Goal: Find contact information: Obtain details needed to contact an individual or organization

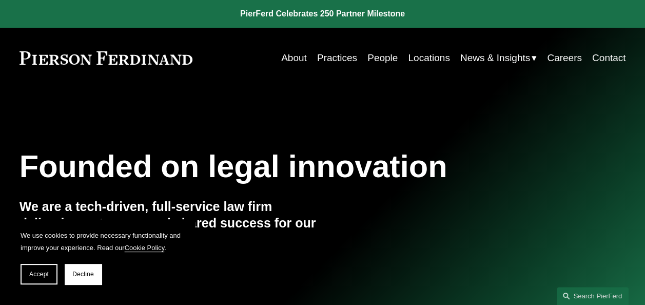
click at [376, 53] on link "People" at bounding box center [383, 58] width 30 height 20
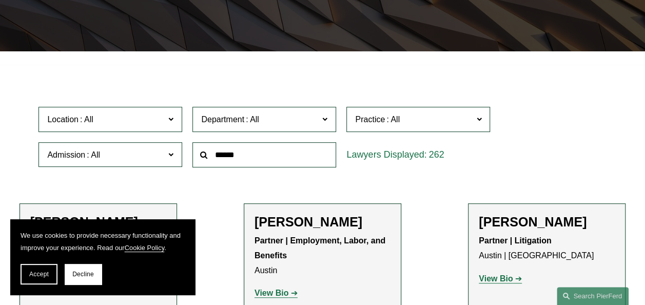
scroll to position [205, 0]
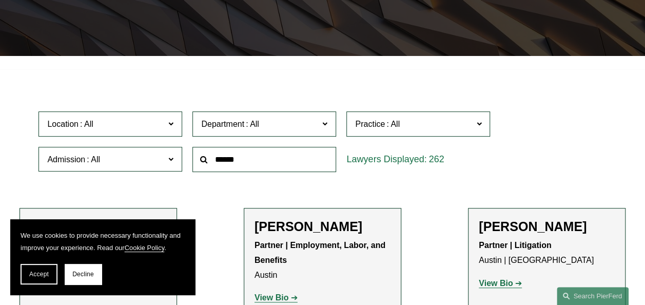
click at [155, 128] on span "Location" at bounding box center [106, 124] width 118 height 14
click at [0, 0] on link "Atlanta" at bounding box center [0, 0] width 0 height 0
click at [32, 271] on span "Accept" at bounding box center [39, 274] width 20 height 7
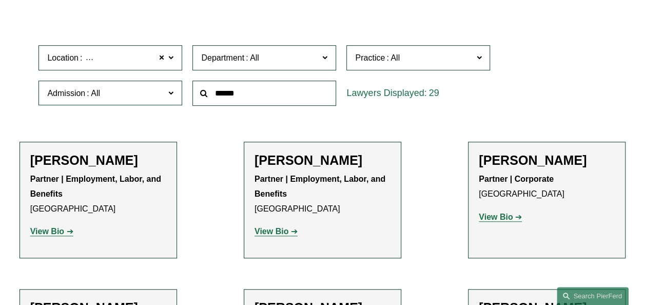
scroll to position [308, 0]
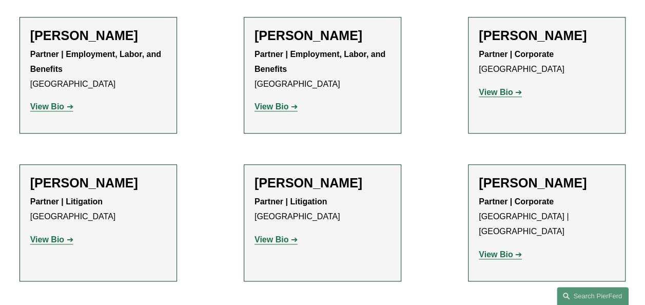
scroll to position [411, 0]
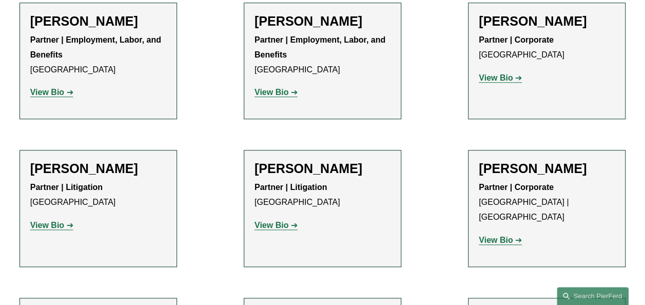
click at [110, 56] on p "Partner | Employment, Labor, and Benefits Atlanta" at bounding box center [98, 55] width 136 height 44
click at [59, 97] on strong "View Bio" at bounding box center [47, 92] width 34 height 9
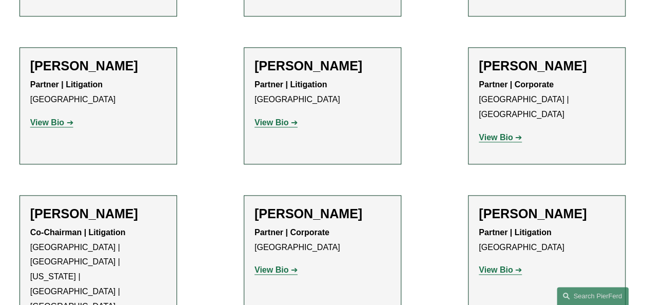
scroll to position [565, 0]
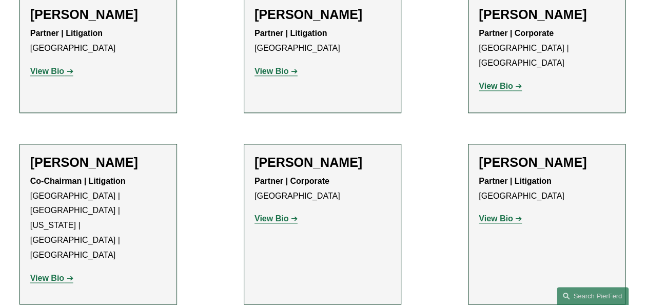
click at [300, 155] on h2 "Tyler Giles" at bounding box center [323, 162] width 136 height 15
click at [280, 216] on div "Tyler Giles Partner | Corporate Atlanta View Bio Location: Atlanta; Department:…" at bounding box center [323, 195] width 136 height 81
click at [280, 214] on strong "View Bio" at bounding box center [272, 218] width 34 height 9
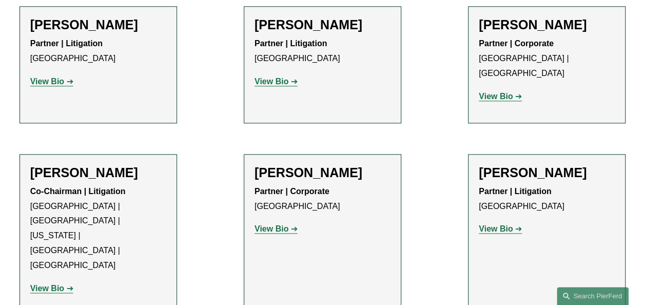
scroll to position [562, 0]
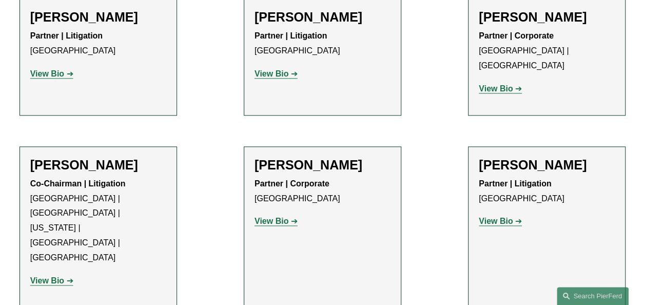
click at [53, 276] on strong "View Bio" at bounding box center [47, 280] width 34 height 9
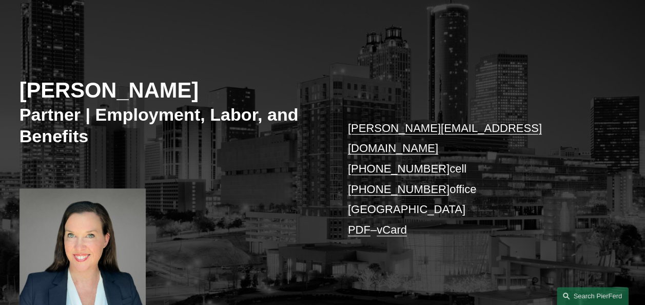
scroll to position [154, 0]
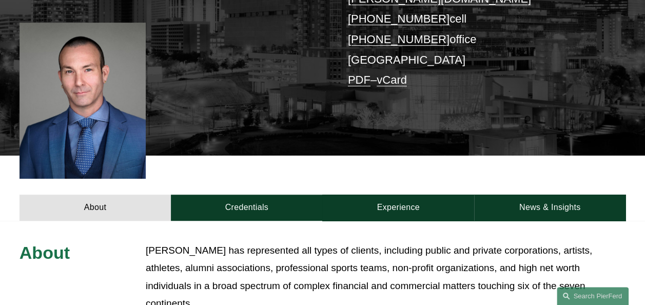
scroll to position [359, 0]
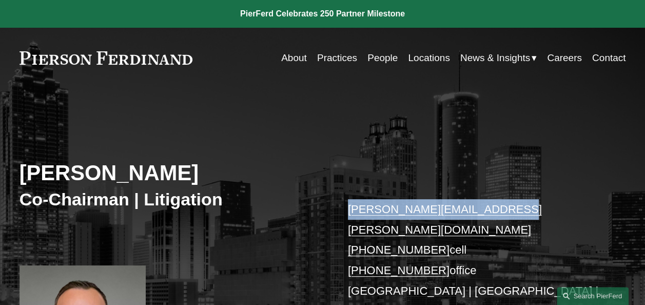
drag, startPoint x: 492, startPoint y: 208, endPoint x: 347, endPoint y: 209, distance: 145.3
click at [347, 209] on div "[PERSON_NAME] Co-Chairman | Litigation [PERSON_NAME][EMAIL_ADDRESS][PERSON_NAME…" at bounding box center [322, 267] width 645 height 319
copy link "[PERSON_NAME][EMAIL_ADDRESS][PERSON_NAME][DOMAIN_NAME]"
